Goal: Communication & Community: Answer question/provide support

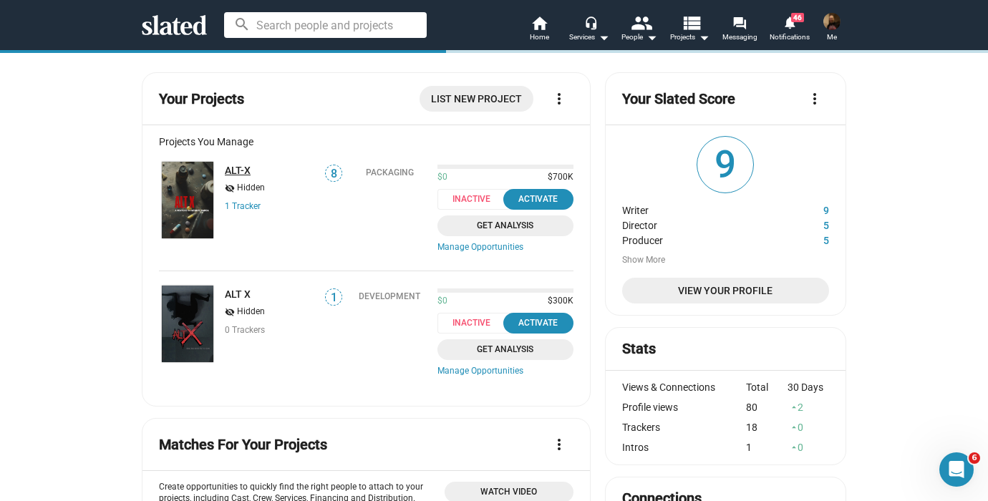
click at [243, 169] on link "ALT-X" at bounding box center [238, 170] width 26 height 11
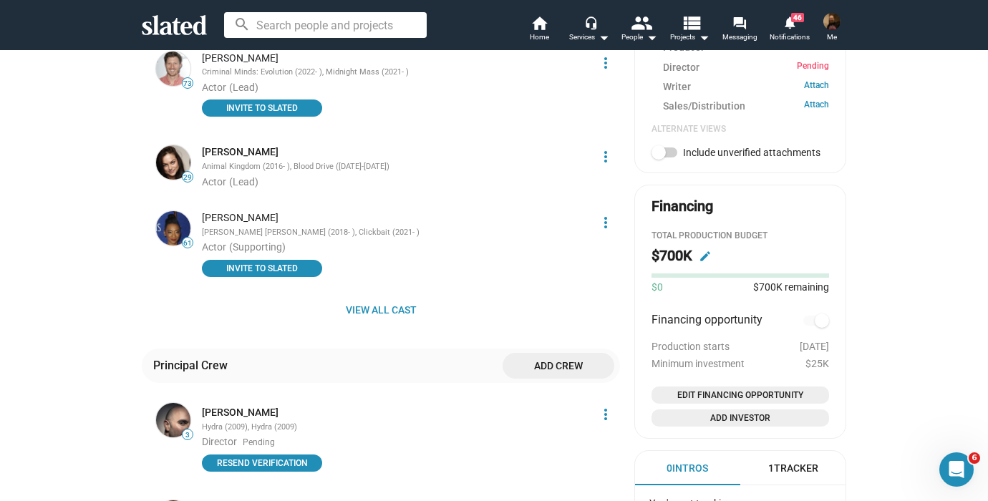
scroll to position [641, 0]
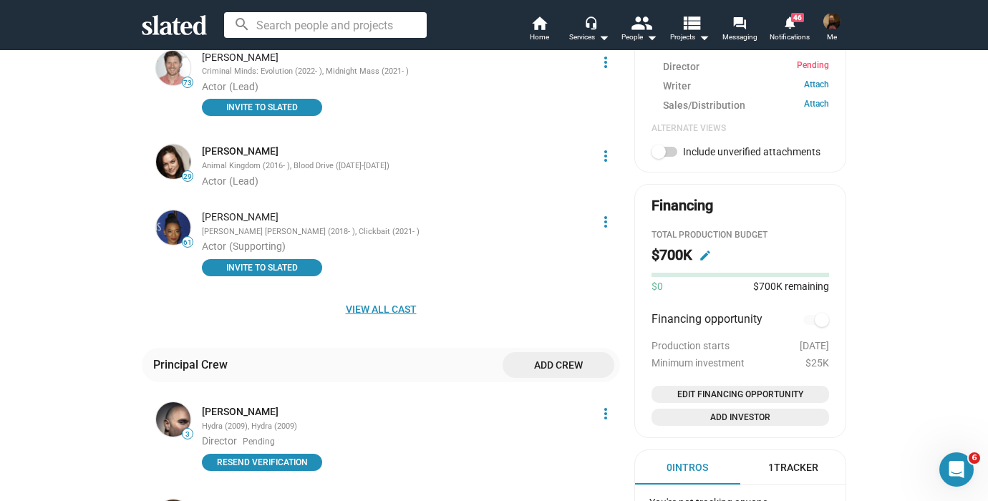
click at [390, 296] on span "View all cast" at bounding box center [380, 309] width 455 height 26
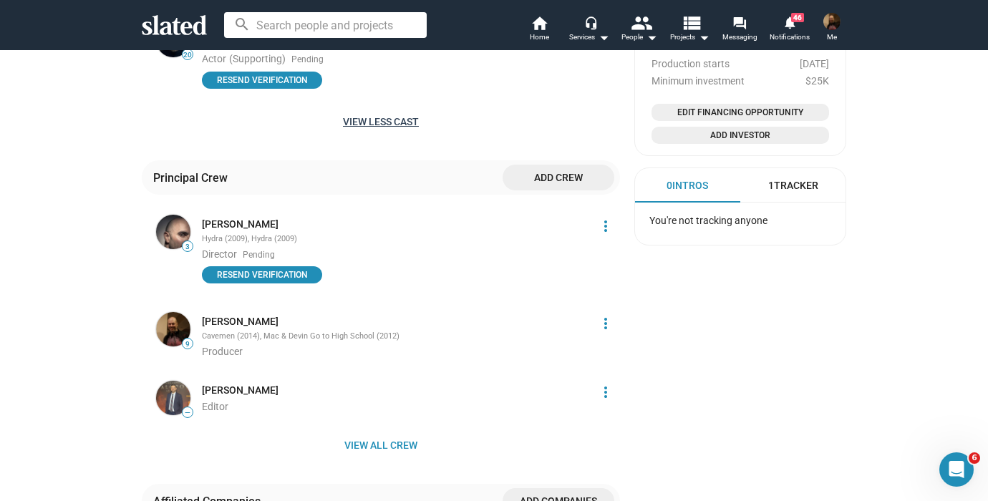
scroll to position [927, 0]
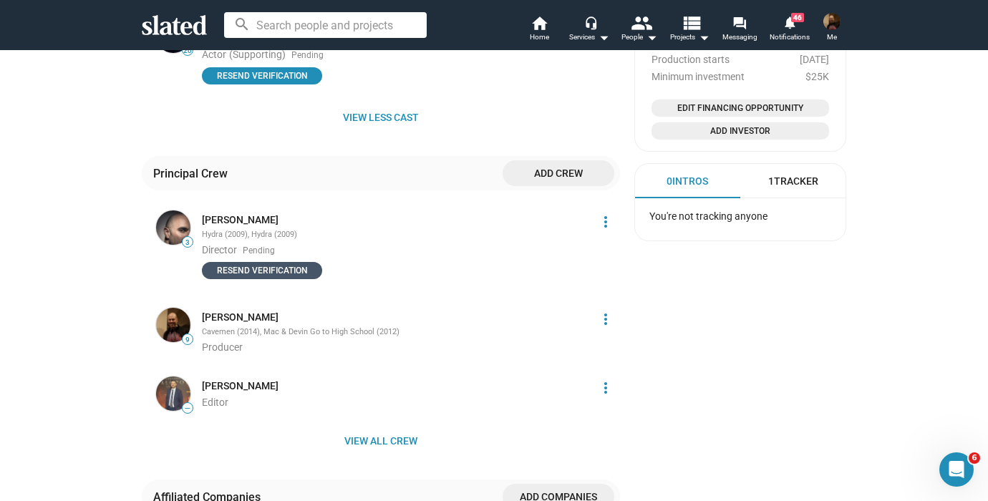
click at [279, 264] on span "Resend verification" at bounding box center [262, 271] width 103 height 14
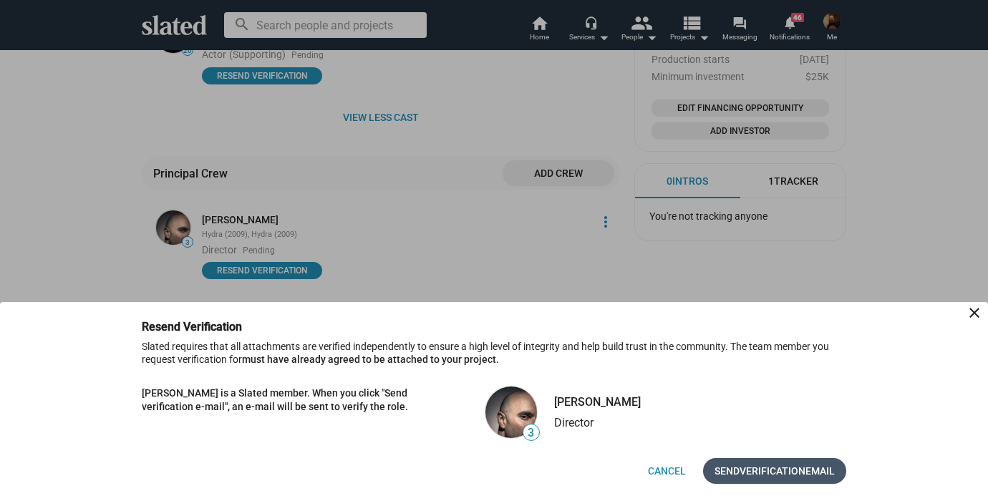
click at [785, 469] on span "Verification" at bounding box center [773, 471] width 66 height 26
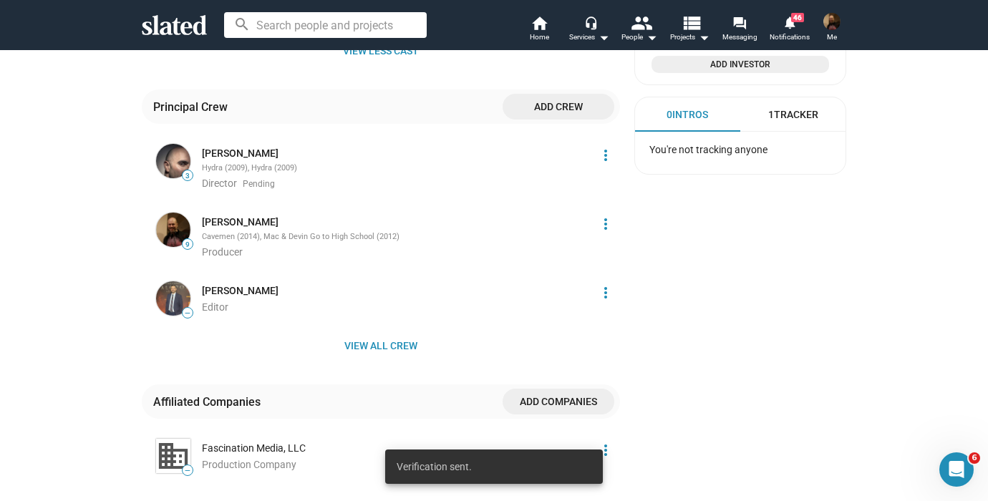
scroll to position [1037, 0]
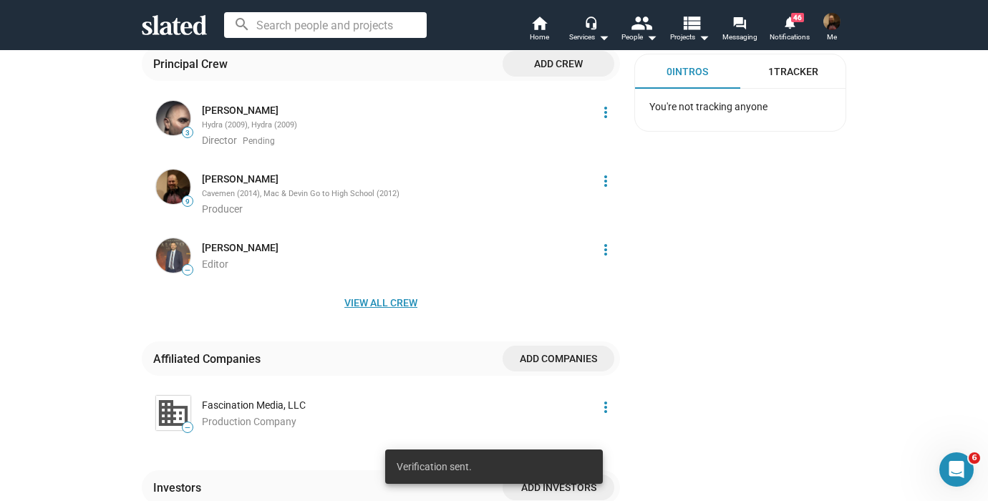
click at [395, 290] on span "View all crew" at bounding box center [380, 303] width 455 height 26
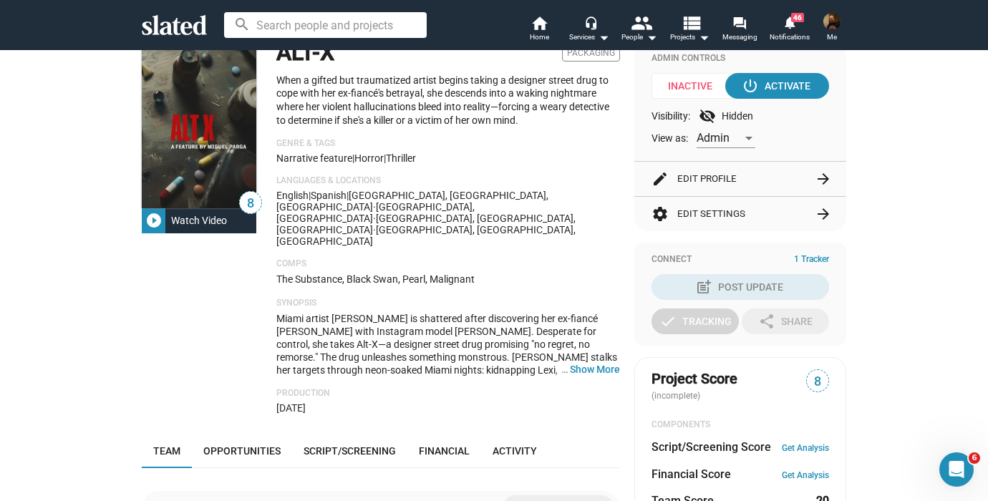
scroll to position [142, 0]
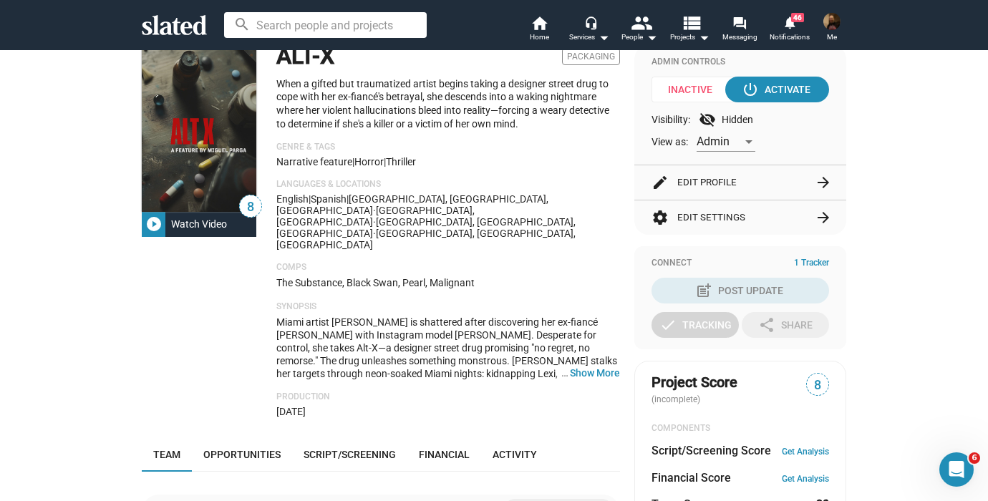
click at [826, 180] on mat-icon "arrow_forward" at bounding box center [823, 182] width 17 height 17
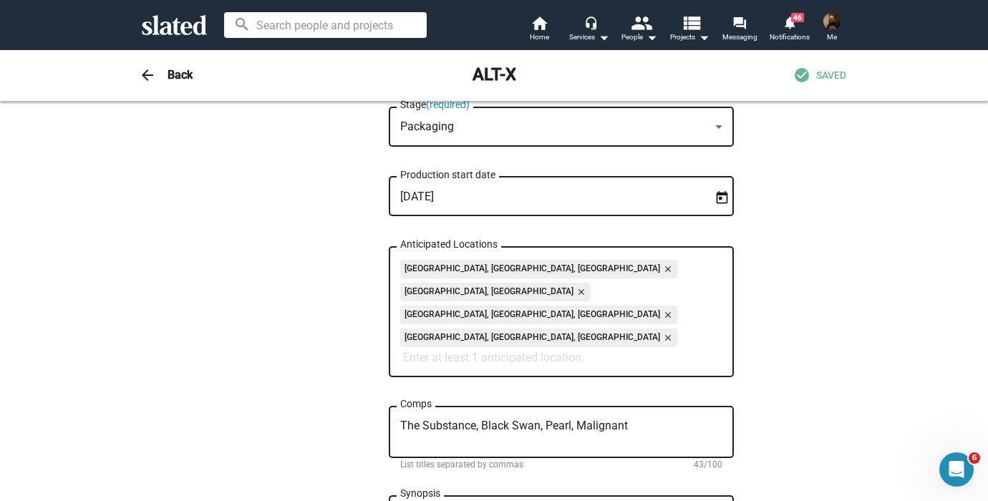
scroll to position [553, 0]
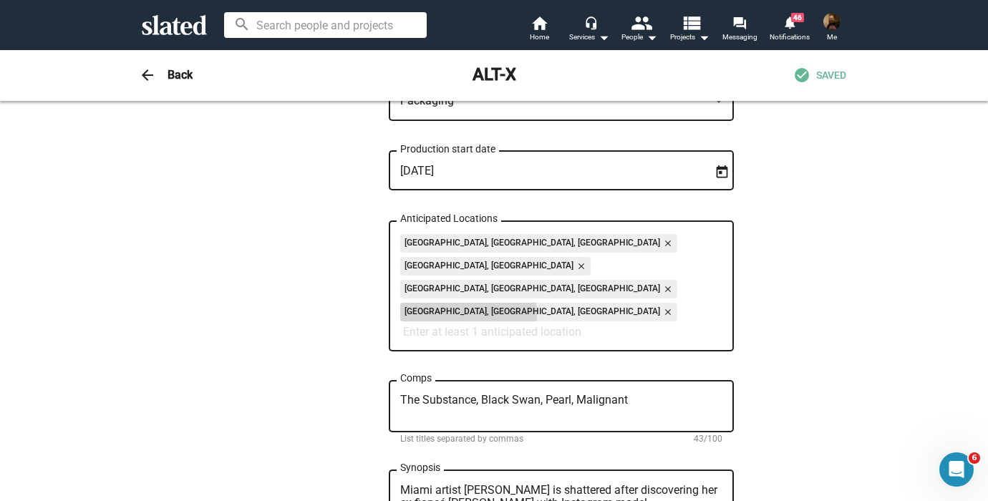
click at [660, 306] on mat-icon "close" at bounding box center [666, 312] width 13 height 13
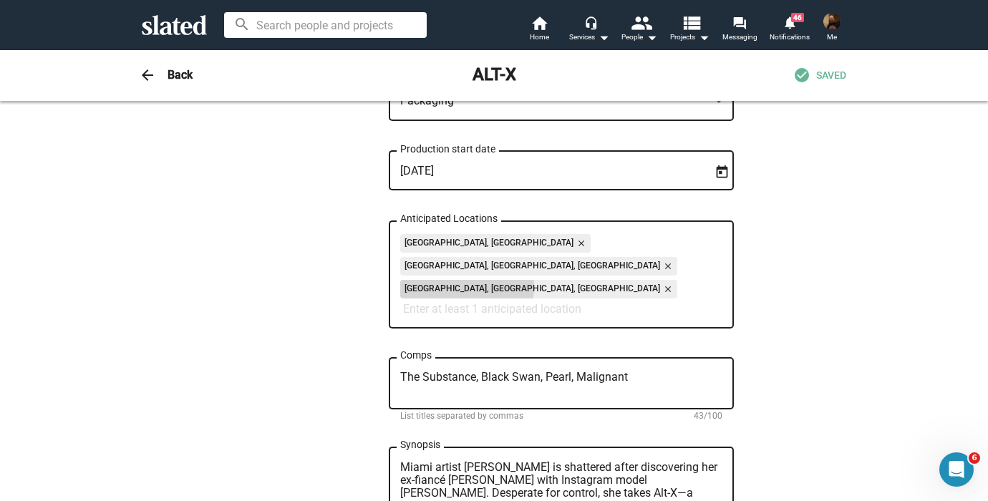
click at [660, 283] on mat-icon "close" at bounding box center [666, 289] width 13 height 13
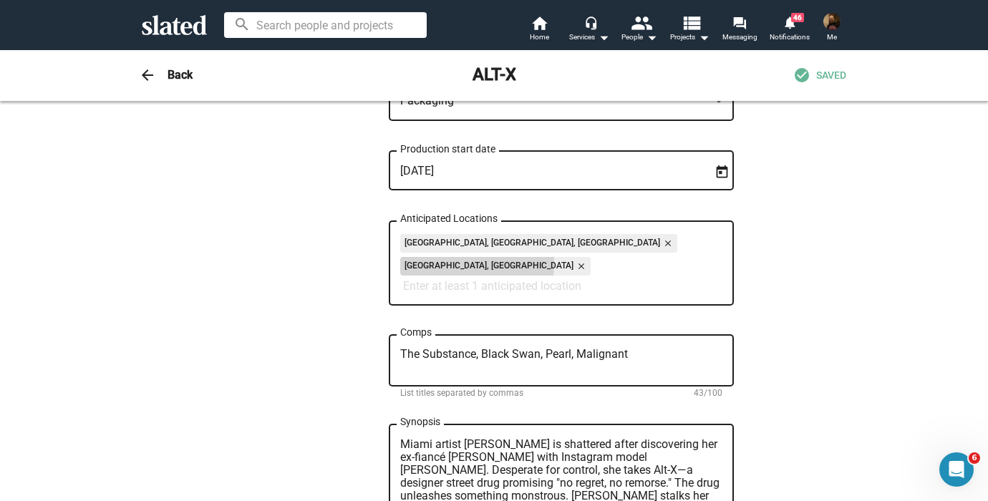
click at [574, 260] on mat-icon "close" at bounding box center [580, 266] width 13 height 13
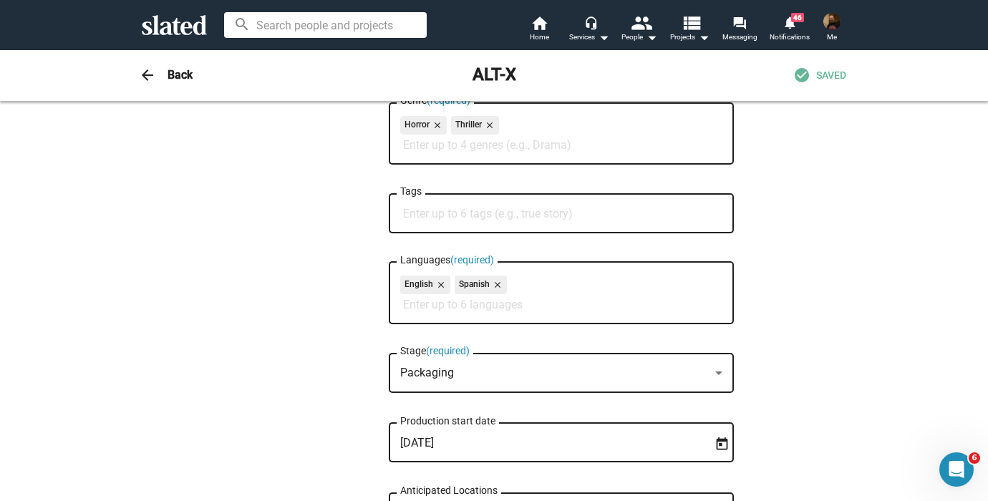
scroll to position [203, 0]
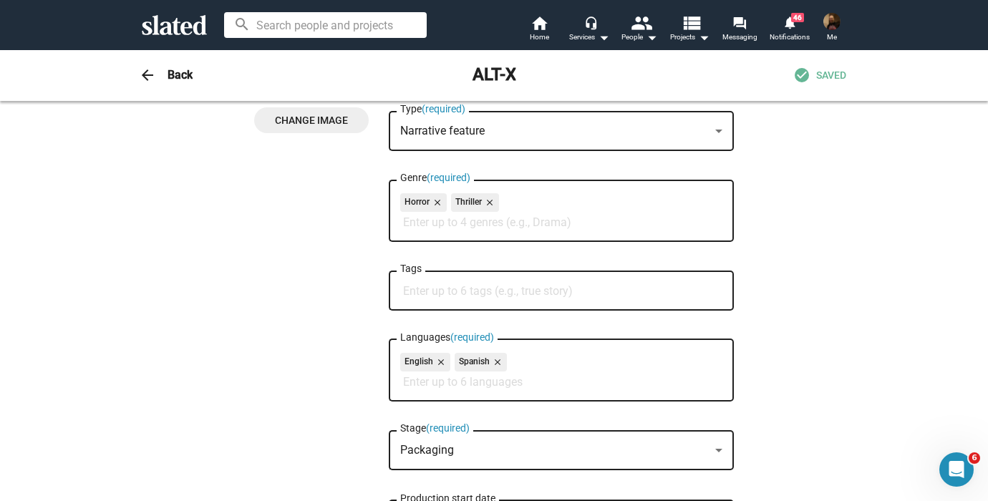
click at [180, 78] on h3 "Back" at bounding box center [180, 74] width 25 height 15
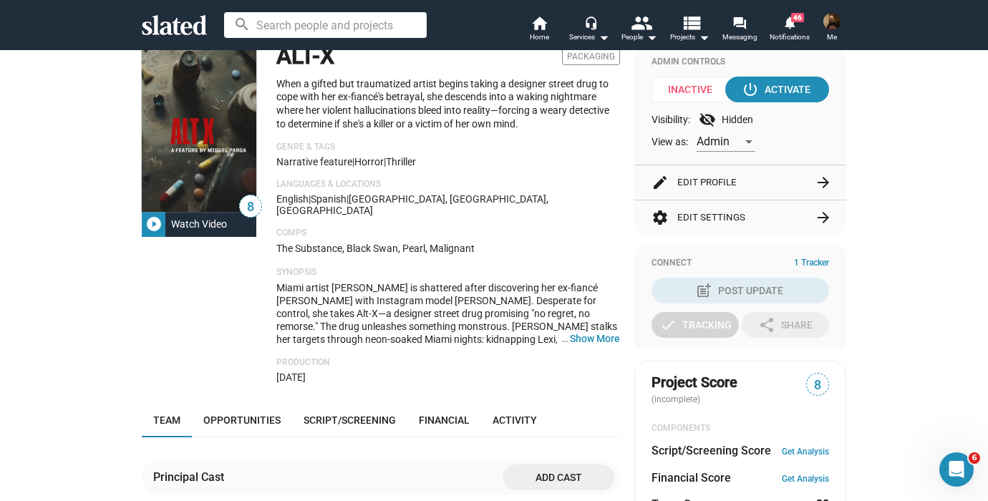
click at [829, 180] on mat-icon "arrow_forward" at bounding box center [823, 182] width 17 height 17
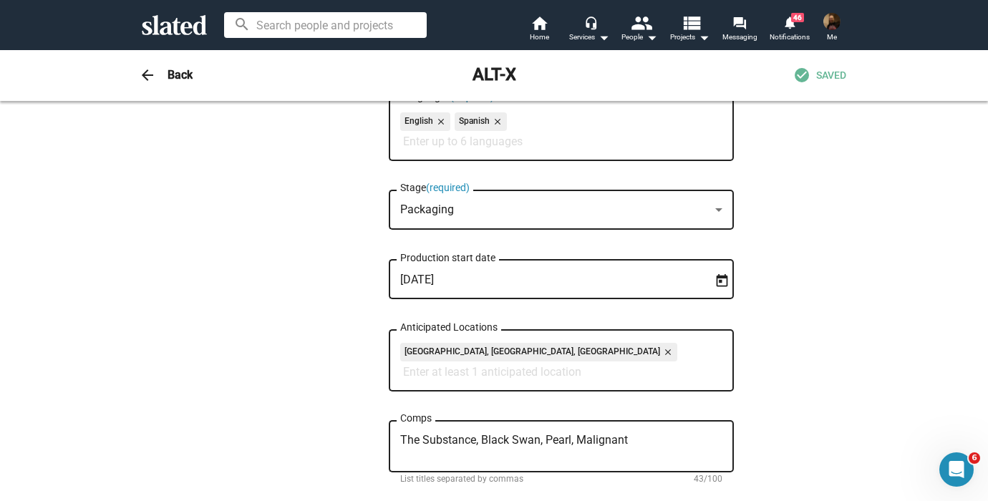
scroll to position [492, 0]
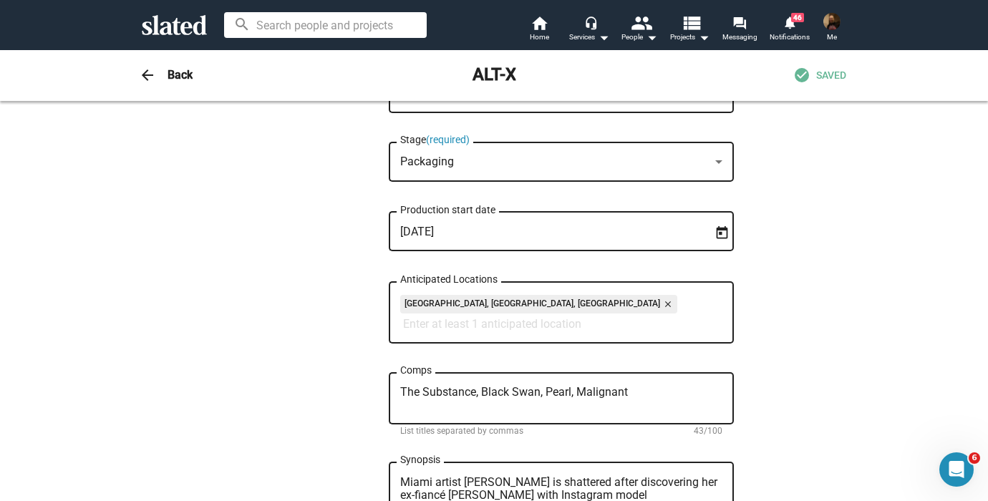
click at [660, 306] on mat-icon "close" at bounding box center [666, 304] width 13 height 13
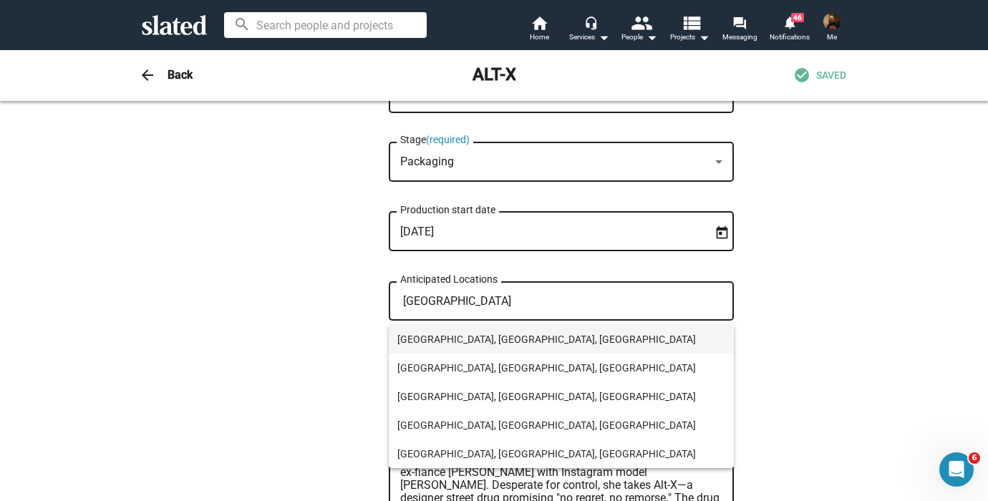
type input "[GEOGRAPHIC_DATA]"
click at [458, 336] on span "[GEOGRAPHIC_DATA], [GEOGRAPHIC_DATA], [GEOGRAPHIC_DATA]" at bounding box center [561, 339] width 328 height 29
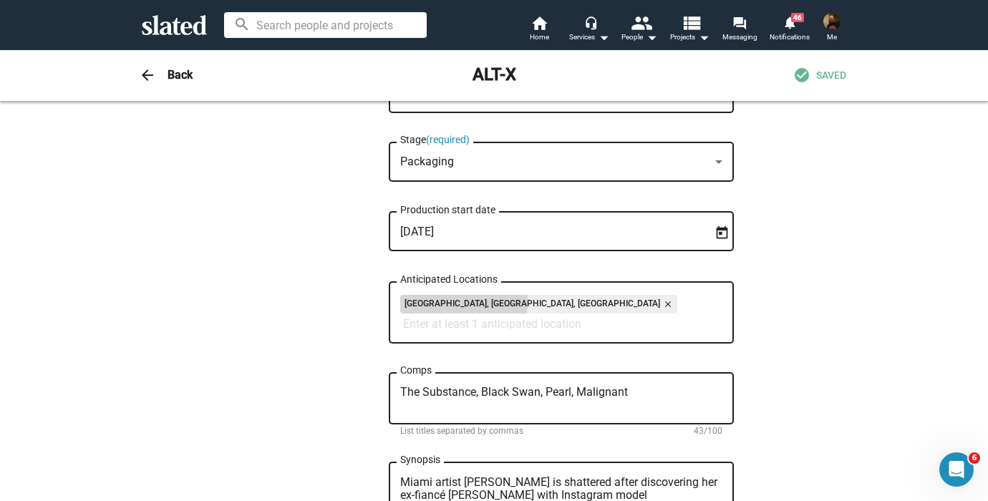
click at [660, 306] on mat-icon "close" at bounding box center [666, 304] width 13 height 13
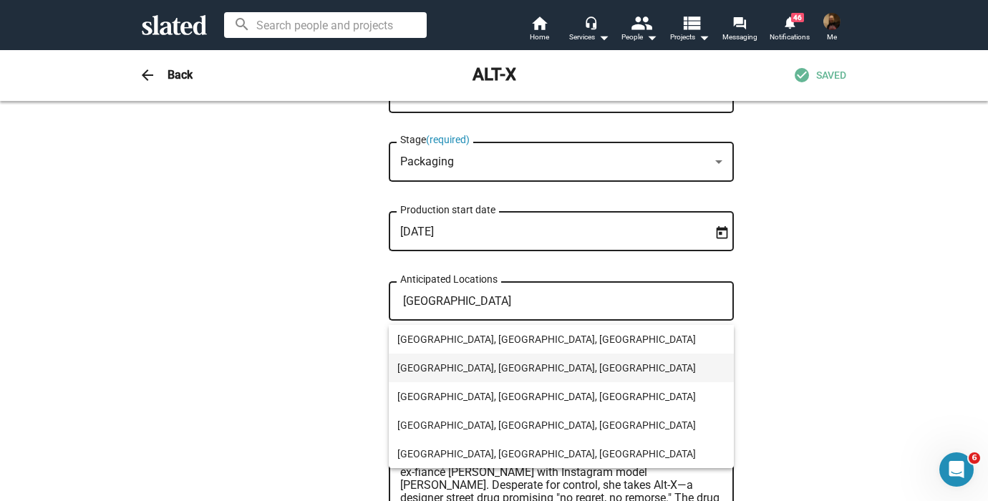
type input "[GEOGRAPHIC_DATA]"
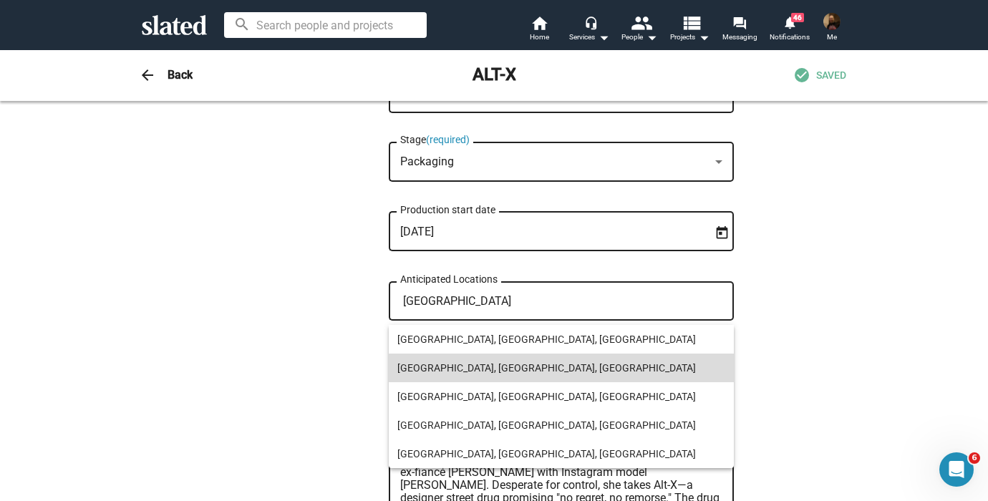
click at [456, 362] on span "[GEOGRAPHIC_DATA], [GEOGRAPHIC_DATA], [GEOGRAPHIC_DATA]" at bounding box center [561, 368] width 328 height 29
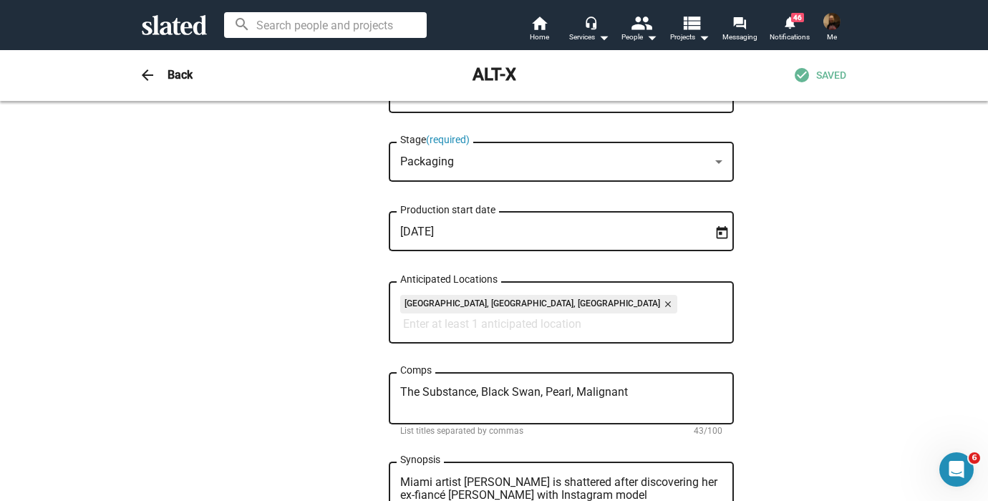
click at [832, 269] on div "8 Change Image 8 Change Image ALT-X Title (required) 5/200 When a gifted but tr…" at bounding box center [493, 442] width 733 height 1620
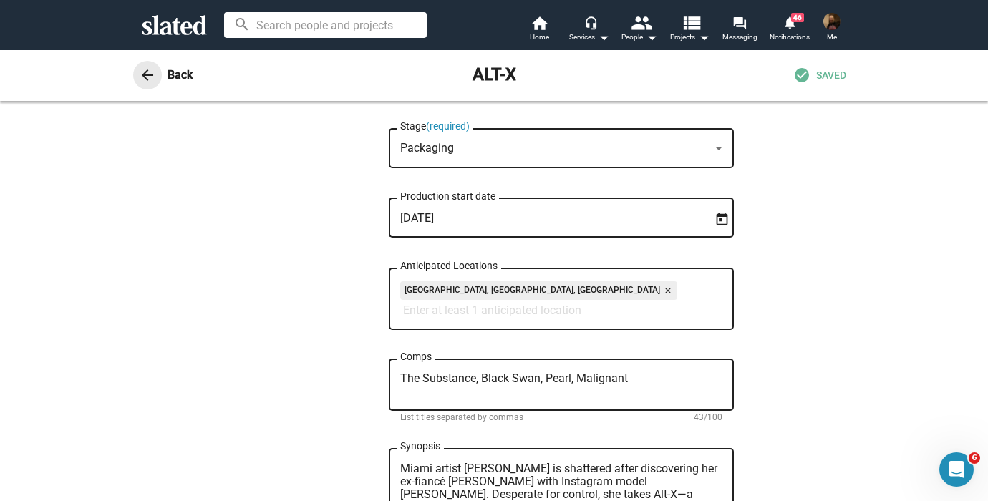
click at [155, 72] on mat-icon "arrow_back" at bounding box center [147, 75] width 17 height 17
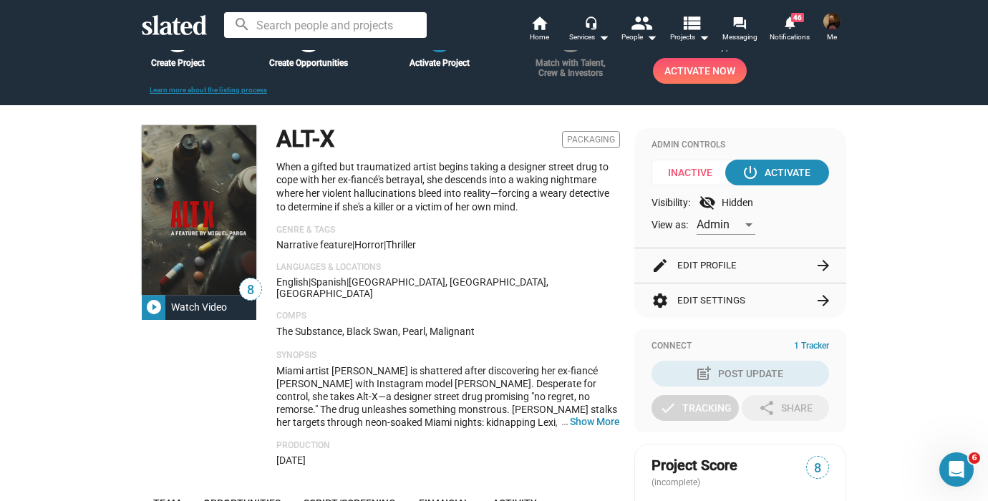
scroll to position [55, 0]
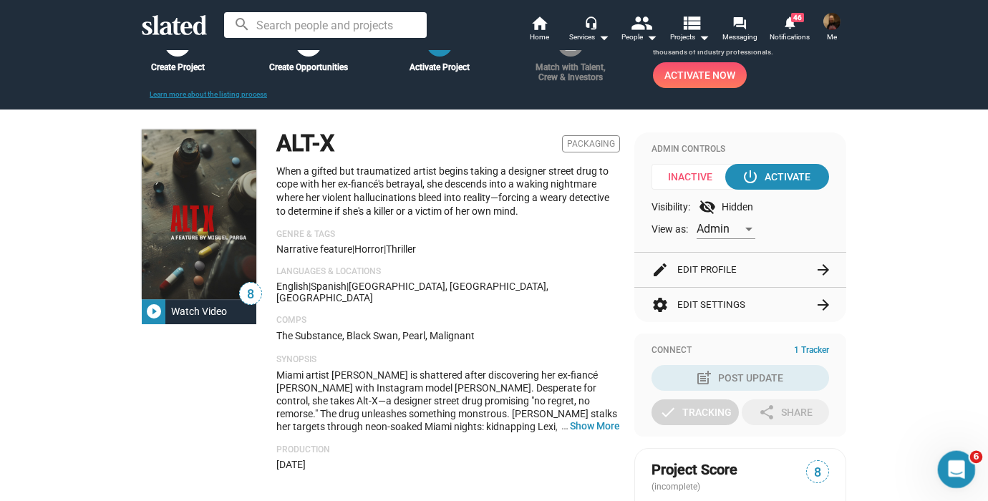
click at [951, 470] on icon "Open Intercom Messenger" at bounding box center [955, 467] width 10 height 11
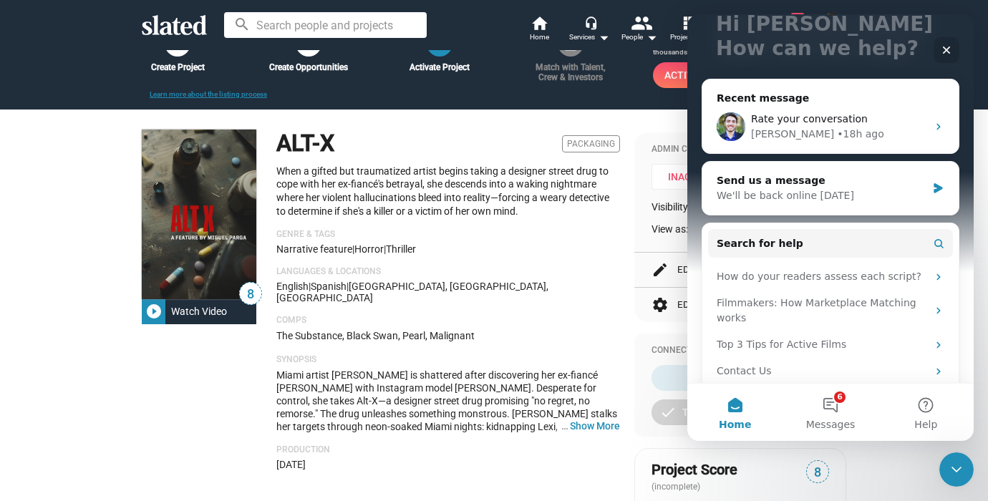
scroll to position [119, 0]
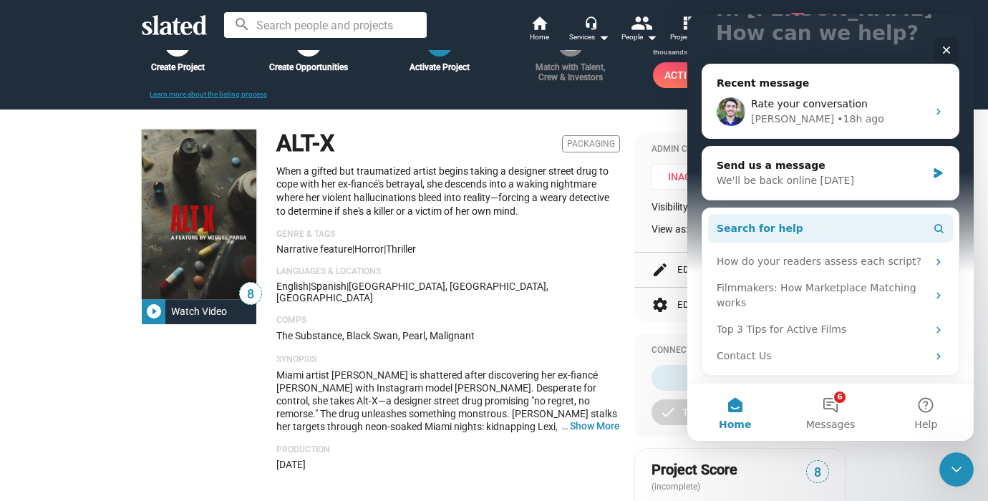
drag, startPoint x: 825, startPoint y: 404, endPoint x: 872, endPoint y: 232, distance: 178.2
click at [872, 232] on div "Hi [PERSON_NAME] How can we help? Recent message Rate your conversation [PERSON…" at bounding box center [830, 227] width 286 height 427
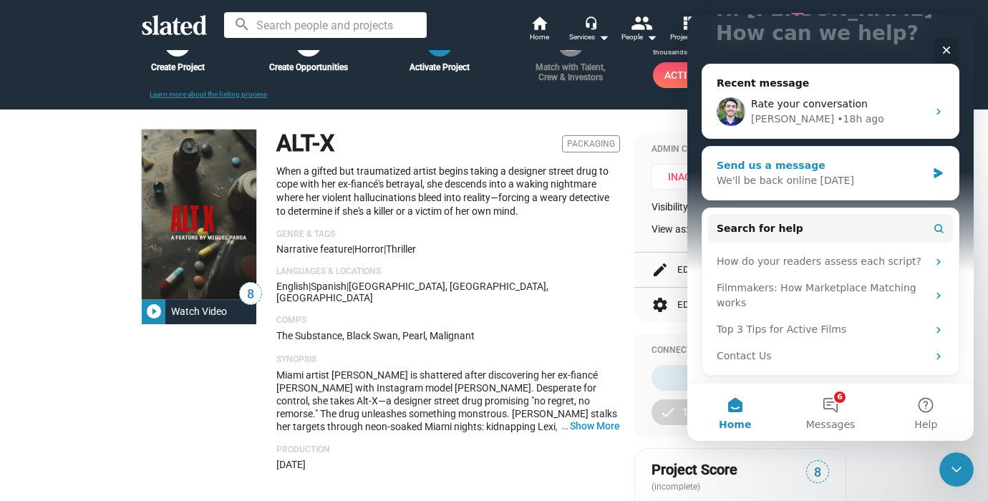
click at [933, 173] on icon "Intercom messenger" at bounding box center [938, 173] width 12 height 11
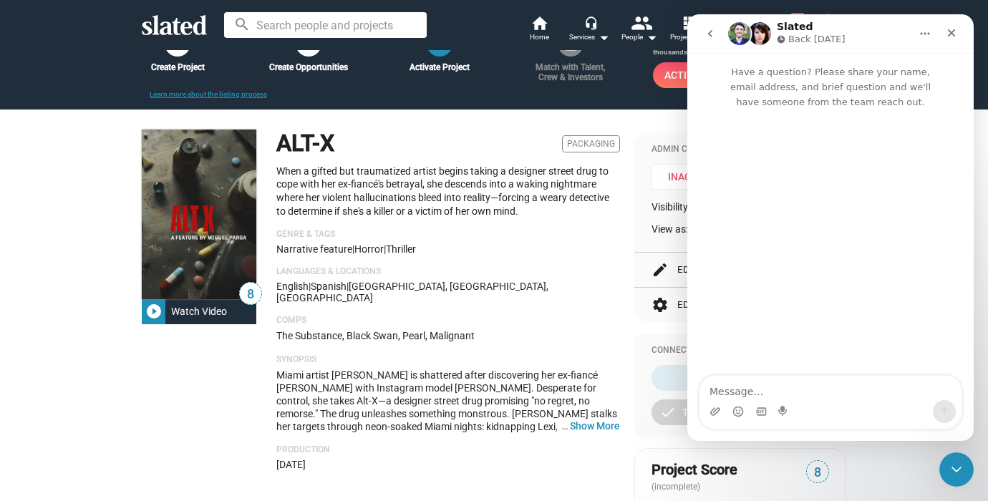
scroll to position [0, 0]
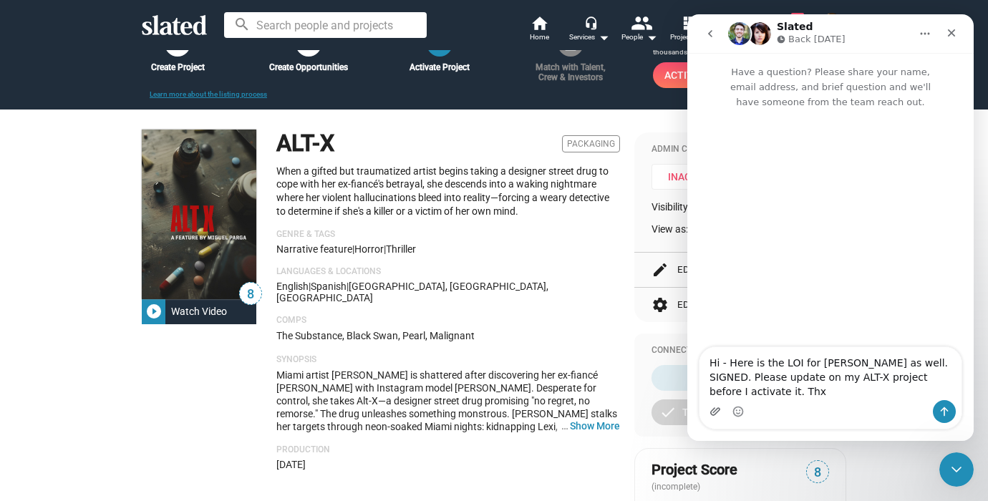
type textarea "Hi - Here is the LOI for [PERSON_NAME] as well. SIGNED. Please update on my ALT…"
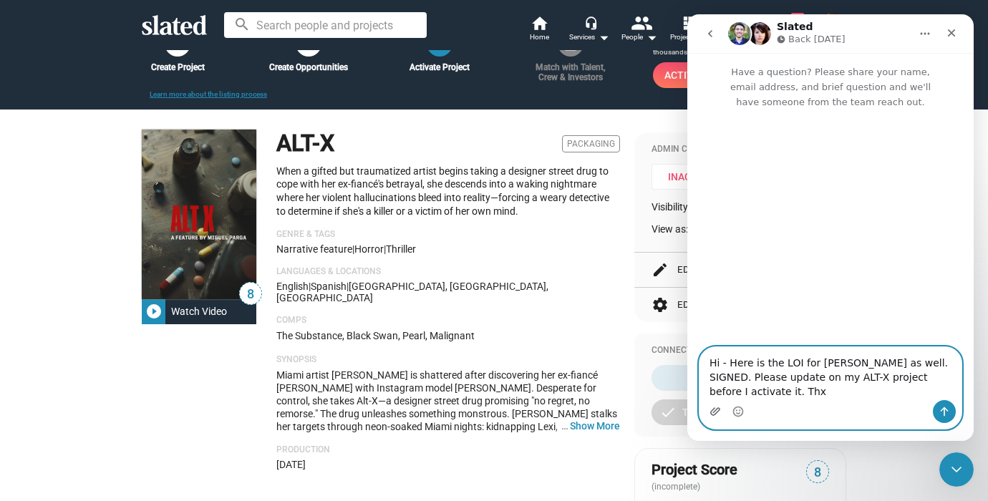
click at [717, 411] on icon "Upload attachment" at bounding box center [715, 411] width 11 height 11
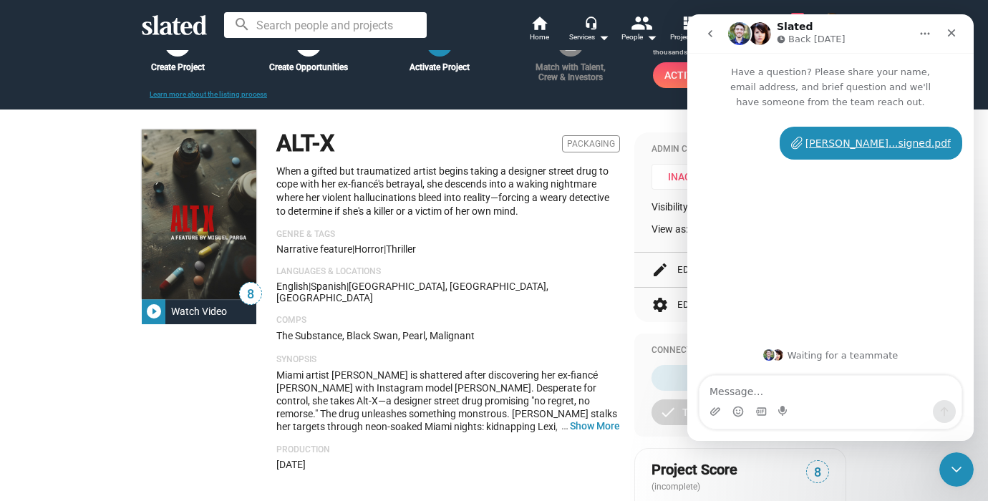
click at [753, 398] on textarea "Message…" at bounding box center [831, 388] width 262 height 24
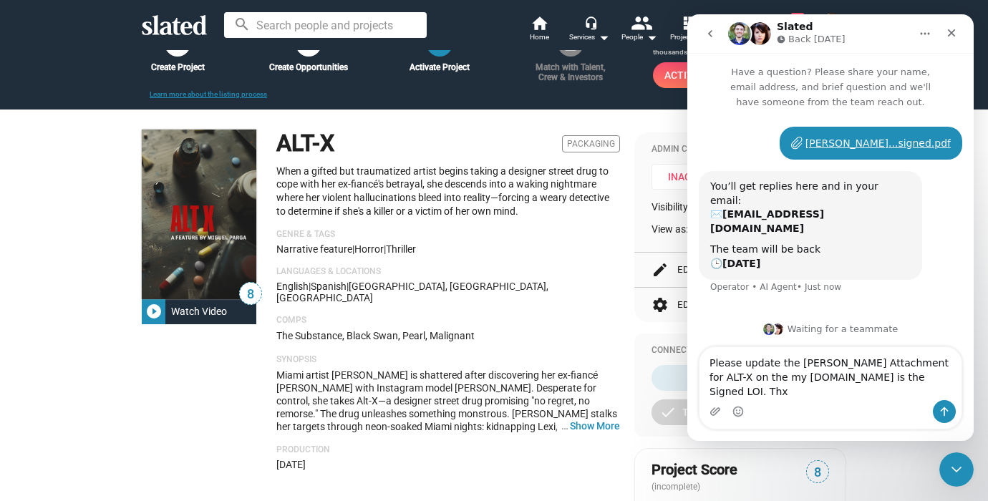
type textarea "Please update the [PERSON_NAME] Attachment for ALT-X on the my [DOMAIN_NAME] is…"
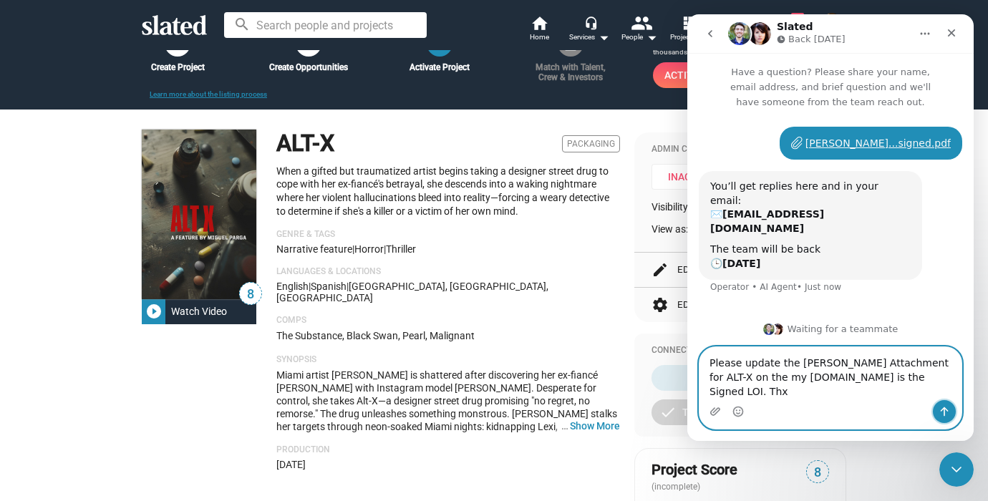
click at [944, 408] on icon "Send a message…" at bounding box center [945, 411] width 8 height 9
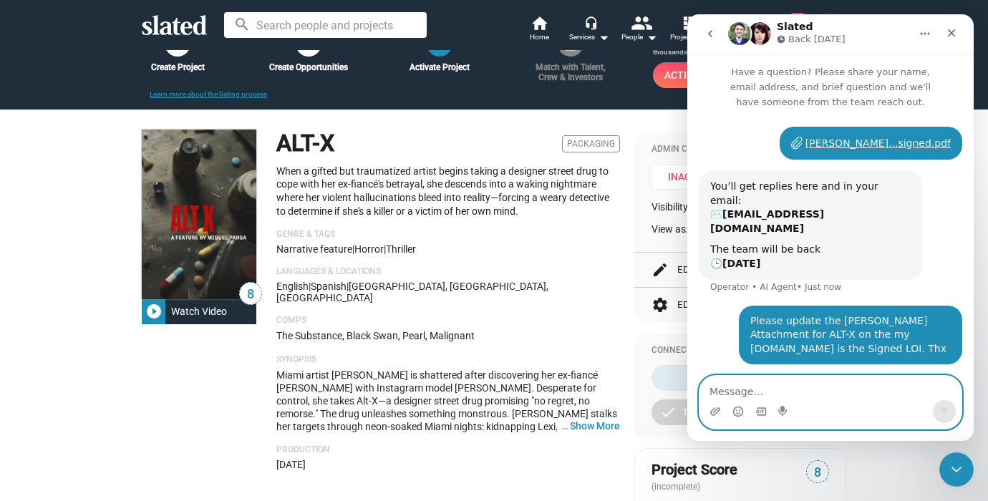
scroll to position [16, 0]
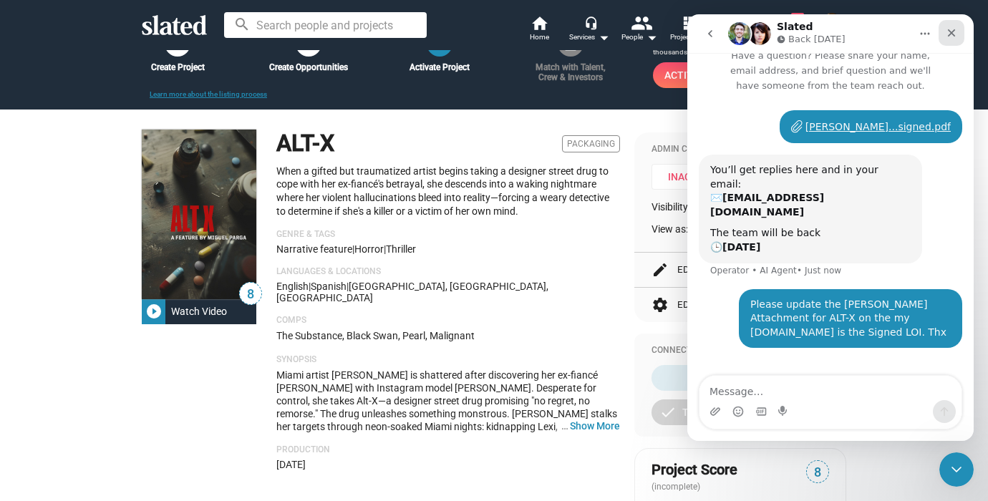
click at [955, 33] on icon "Close" at bounding box center [951, 32] width 11 height 11
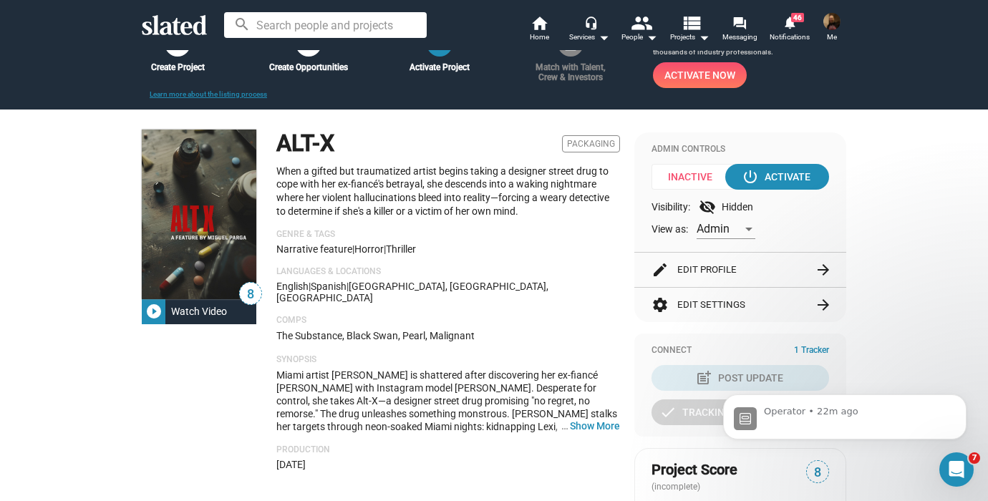
scroll to position [241, 0]
